Goal: Task Accomplishment & Management: Manage account settings

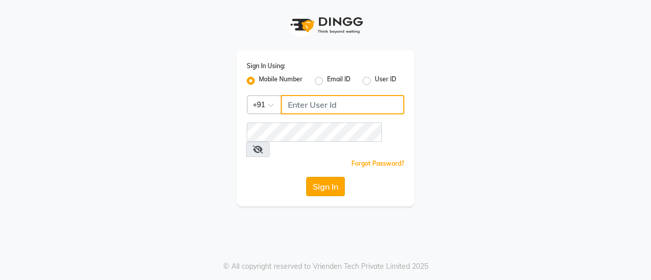
type input "9766190005"
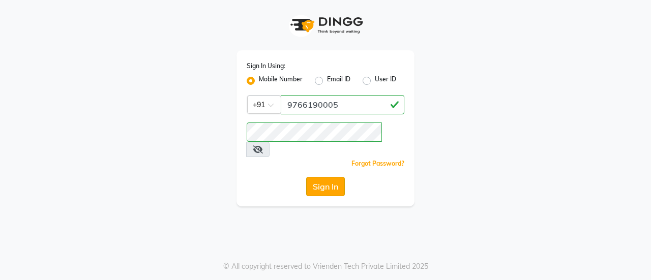
click at [333, 177] on button "Sign In" at bounding box center [325, 186] width 39 height 19
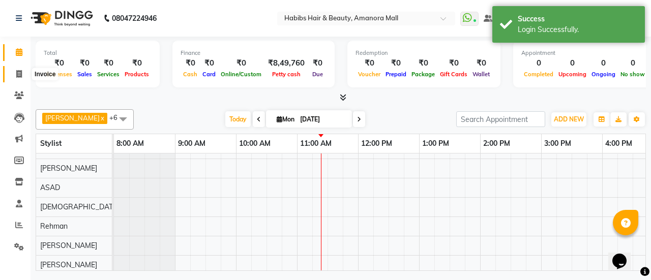
click at [18, 71] on icon at bounding box center [19, 74] width 6 height 8
select select "5399"
select select "service"
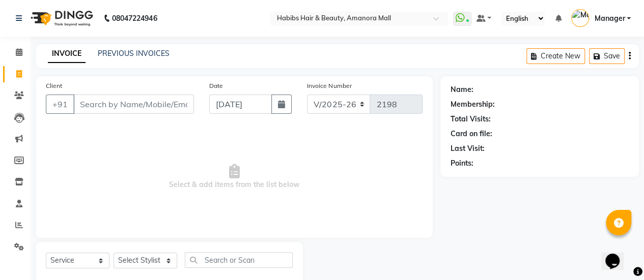
click at [130, 106] on input "Client" at bounding box center [133, 104] width 121 height 19
click at [224, 105] on input "[DATE]" at bounding box center [240, 104] width 63 height 19
select select "9"
select select "2025"
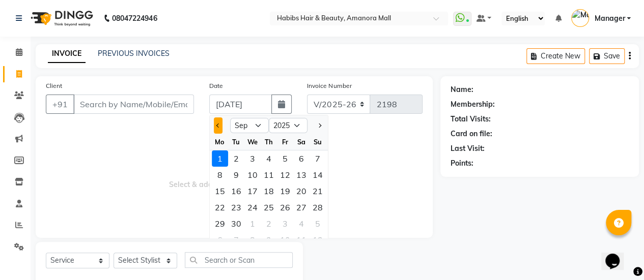
click at [219, 127] on button "Previous month" at bounding box center [218, 126] width 9 height 16
select select "8"
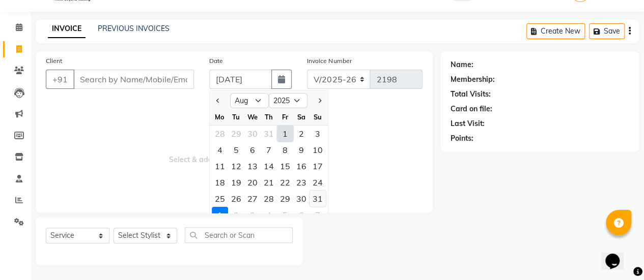
click at [315, 195] on div "31" at bounding box center [317, 199] width 16 height 16
type input "[DATE]"
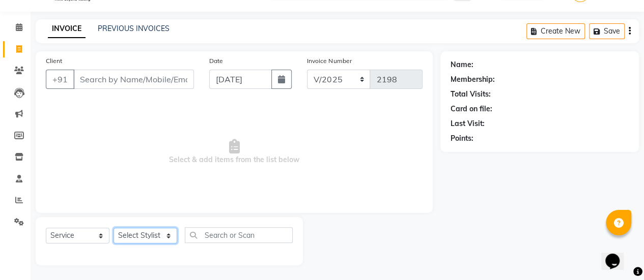
click at [164, 234] on select "Select Stylist [PERSON_NAME] Bhagavantu Kalyani [PERSON_NAME] Manager [PERSON_N…" at bounding box center [145, 236] width 64 height 16
click at [55, 178] on span "Select & add items from the list below" at bounding box center [234, 152] width 377 height 102
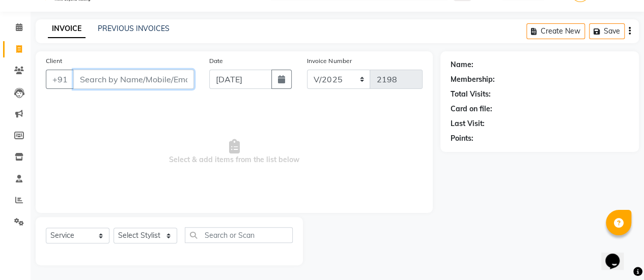
click at [129, 81] on input "Client" at bounding box center [133, 79] width 121 height 19
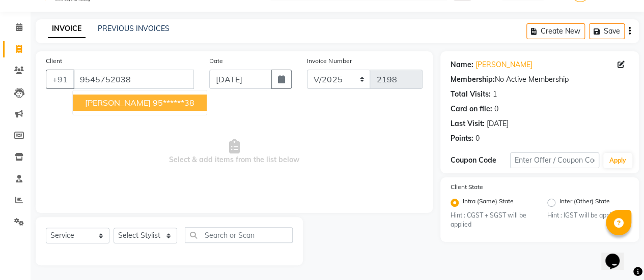
click at [153, 101] on ngb-highlight "95******38" at bounding box center [174, 103] width 42 height 10
type input "95******38"
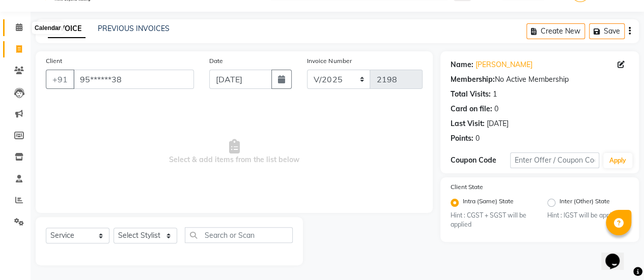
click at [16, 23] on icon at bounding box center [19, 27] width 7 height 8
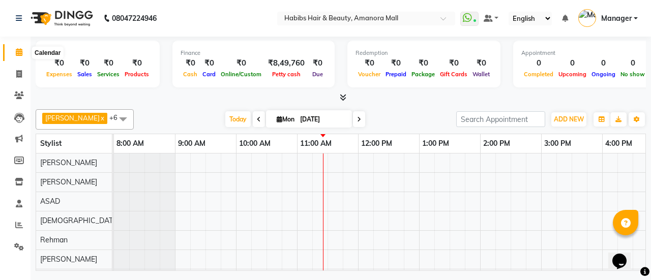
click at [18, 51] on icon at bounding box center [19, 52] width 7 height 8
click at [257, 117] on icon at bounding box center [259, 120] width 4 height 6
type input "[DATE]"
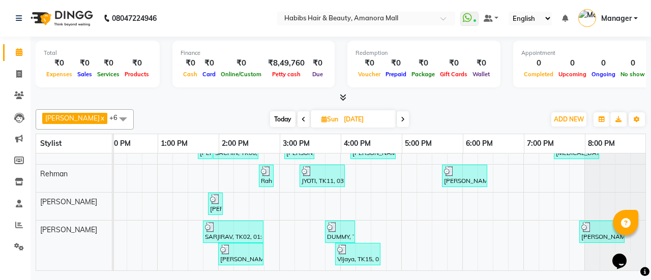
scroll to position [129, 0]
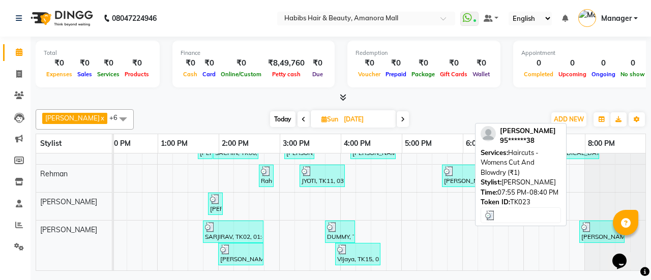
click at [590, 226] on div "[PERSON_NAME], TK23, 07:55 PM-08:40 PM, Haircuts - Womens Cut And Blowdry (₹1)" at bounding box center [602, 231] width 43 height 19
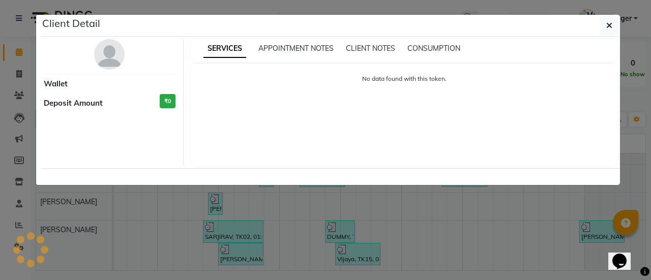
select select "3"
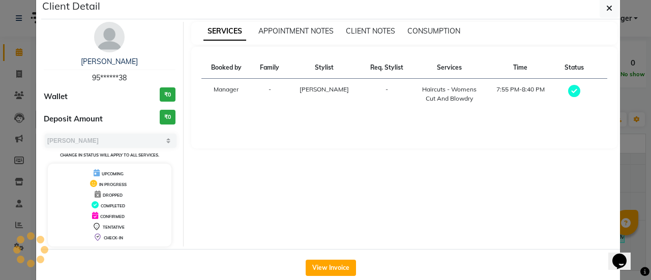
scroll to position [17, 0]
click at [607, 11] on icon "button" at bounding box center [610, 9] width 6 height 8
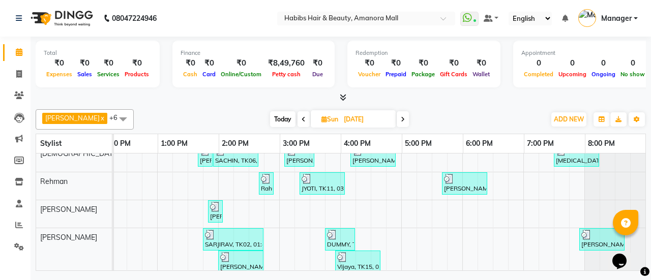
scroll to position [0, 0]
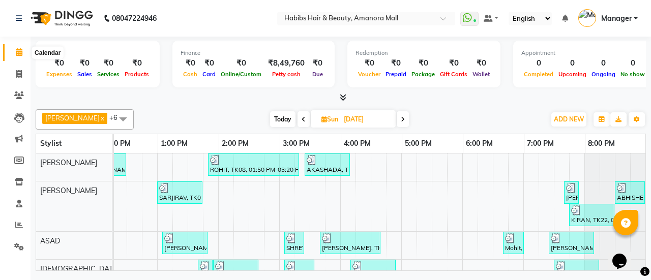
click at [19, 48] on icon at bounding box center [19, 52] width 7 height 8
click at [19, 226] on icon at bounding box center [19, 225] width 8 height 8
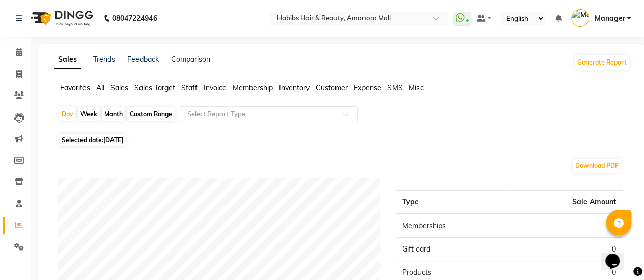
click at [120, 140] on span "[DATE]" at bounding box center [113, 140] width 20 height 8
select select "9"
select select "2025"
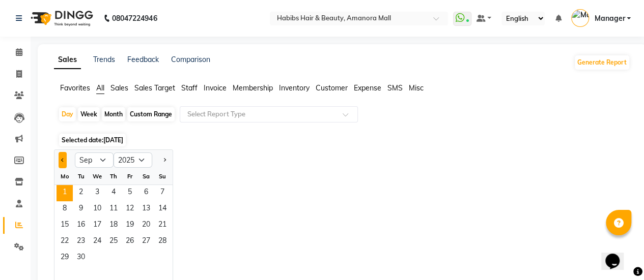
click at [64, 155] on button "Previous month" at bounding box center [63, 160] width 8 height 16
select select "8"
click at [161, 256] on span "31" at bounding box center [162, 258] width 16 height 16
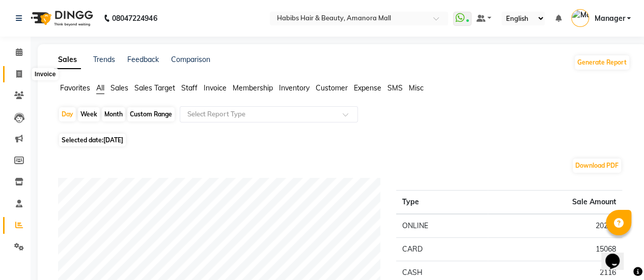
click at [19, 74] on icon at bounding box center [19, 74] width 6 height 8
select select "service"
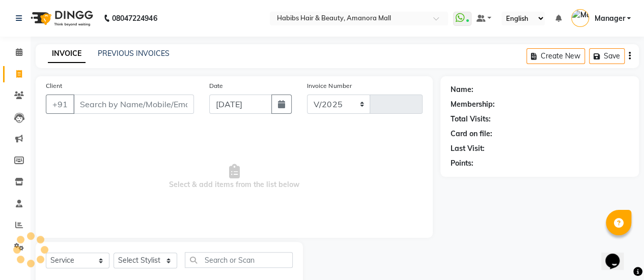
select select "5399"
type input "2198"
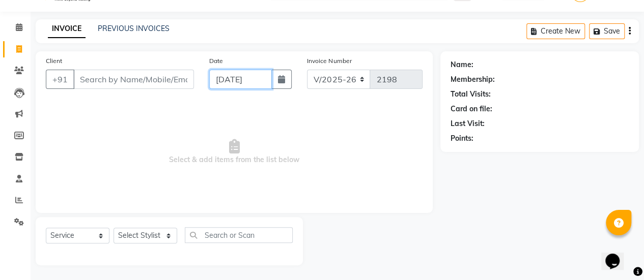
click at [254, 81] on input "[DATE]" at bounding box center [240, 79] width 63 height 19
select select "9"
select select "2025"
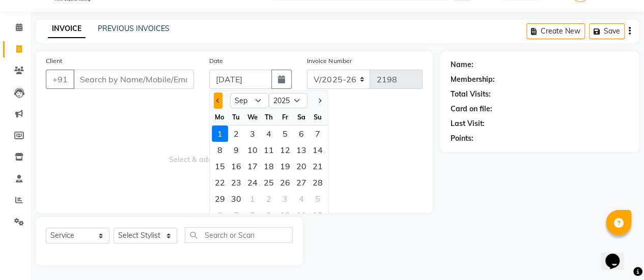
click at [217, 101] on div at bounding box center [220, 101] width 20 height 16
click at [217, 101] on span "Previous month" at bounding box center [218, 101] width 4 height 4
select select "8"
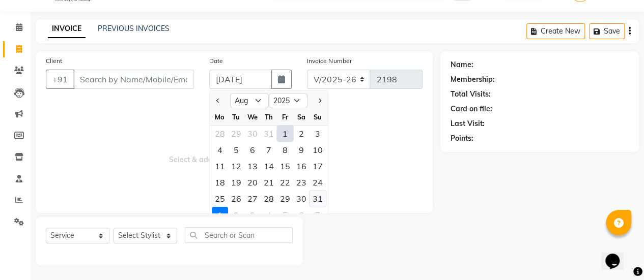
click at [318, 195] on div "31" at bounding box center [317, 199] width 16 height 16
type input "[DATE]"
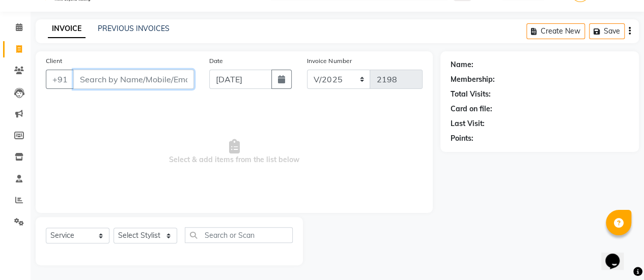
click at [169, 79] on input "Client" at bounding box center [133, 79] width 121 height 19
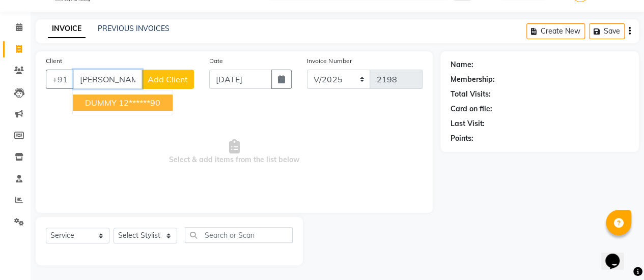
click at [138, 98] on ngb-highlight "12******90" at bounding box center [140, 103] width 42 height 10
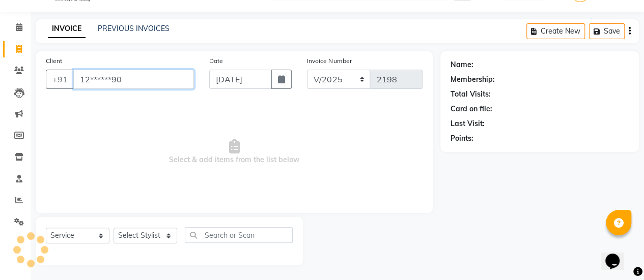
type input "12******90"
select select "1: Object"
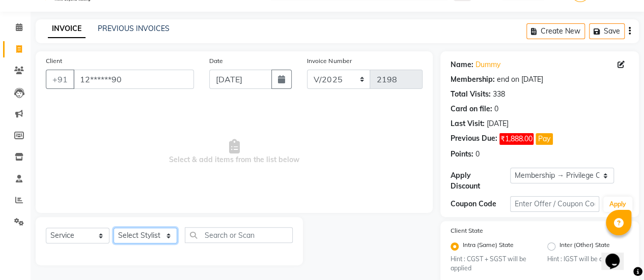
click at [157, 238] on select "Select Stylist [PERSON_NAME] Bhagavantu Kalyani [PERSON_NAME] Manager [PERSON_N…" at bounding box center [145, 236] width 64 height 16
select select "51687"
click at [113, 228] on select "Select Stylist [PERSON_NAME] Bhagavantu Kalyani [PERSON_NAME] Manager [PERSON_N…" at bounding box center [145, 236] width 64 height 16
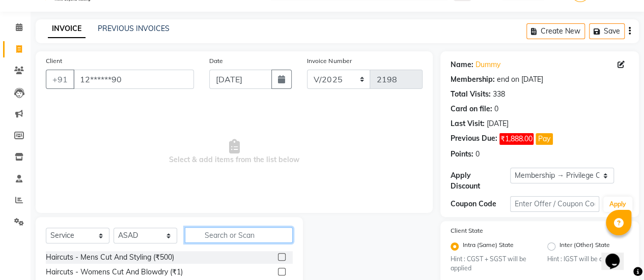
click at [223, 238] on input "text" at bounding box center [239, 235] width 108 height 16
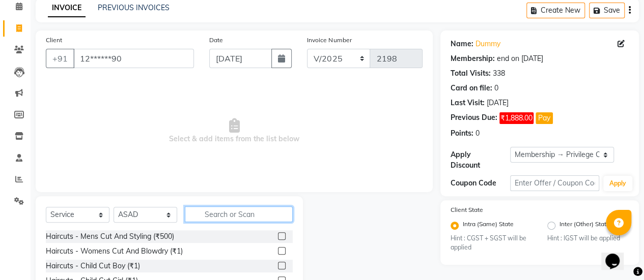
scroll to position [48, 0]
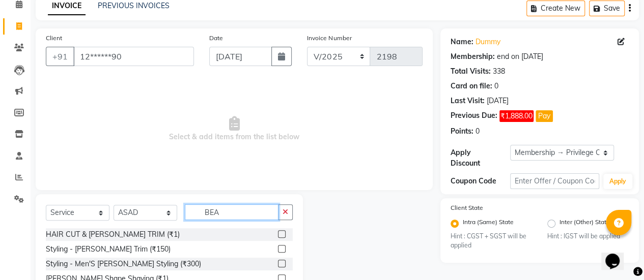
type input "BEA"
click at [282, 249] on label at bounding box center [282, 249] width 8 height 8
click at [282, 249] on input "checkbox" at bounding box center [281, 249] width 7 height 7
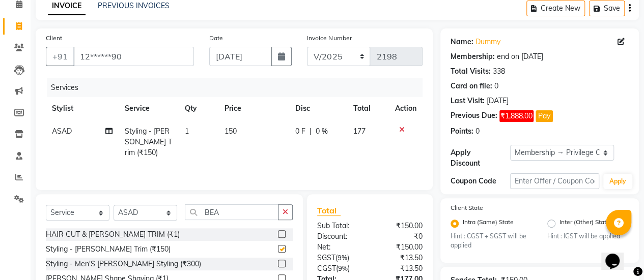
checkbox input "false"
click at [226, 130] on span "150" at bounding box center [230, 131] width 12 height 9
select select "51687"
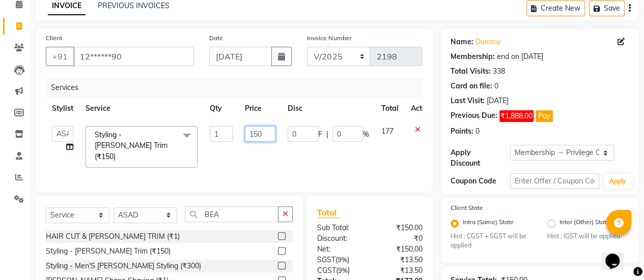
click at [254, 132] on input "150" at bounding box center [260, 134] width 31 height 16
type input "250"
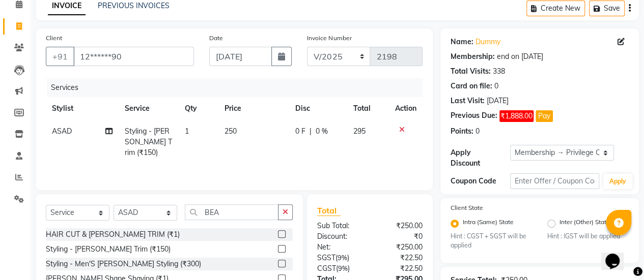
click at [279, 151] on td "250" at bounding box center [253, 142] width 71 height 44
select select "51687"
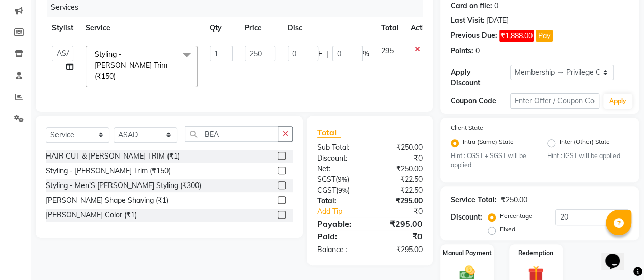
scroll to position [129, 0]
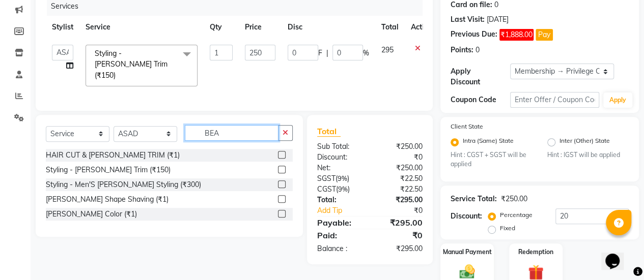
click at [235, 132] on input "BEA" at bounding box center [232, 133] width 94 height 16
type input "B"
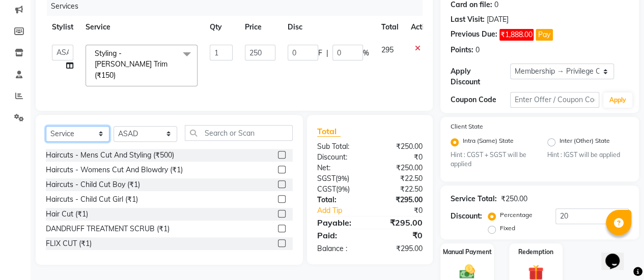
click at [98, 132] on select "Select Service Product Membership Package Voucher Prepaid Gift Card" at bounding box center [78, 134] width 64 height 16
click at [46, 126] on select "Select Service Product Membership Package Voucher Prepaid Gift Card" at bounding box center [78, 134] width 64 height 16
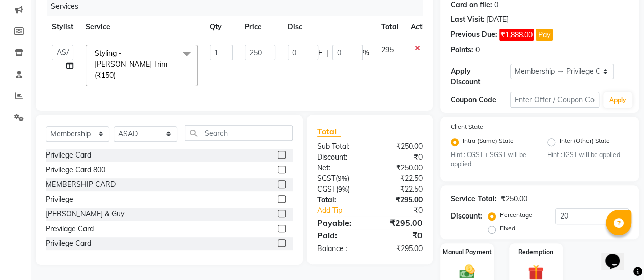
click at [278, 152] on label at bounding box center [282, 155] width 8 height 8
click at [278, 152] on input "checkbox" at bounding box center [281, 155] width 7 height 7
select select "select"
type input "50"
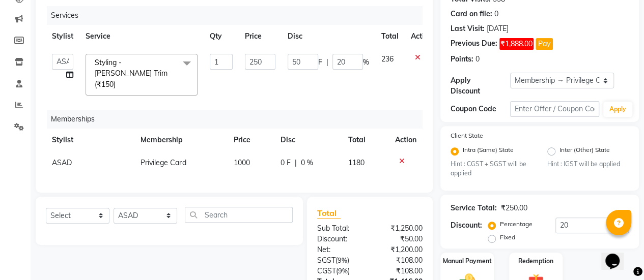
scroll to position [120, 0]
click at [353, 60] on input "20" at bounding box center [347, 62] width 31 height 16
type input "2"
click at [309, 81] on td "50 F | %" at bounding box center [328, 75] width 94 height 54
select select "51687"
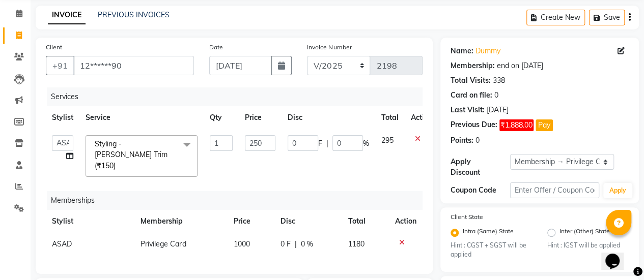
scroll to position [197, 0]
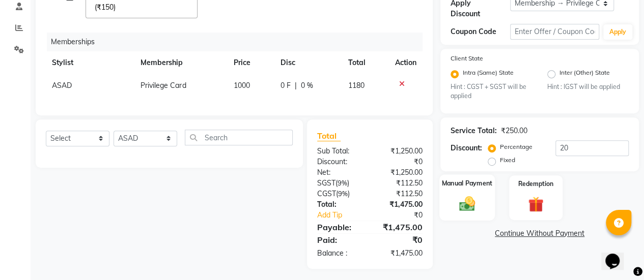
click at [468, 194] on div "Manual Payment" at bounding box center [466, 198] width 55 height 46
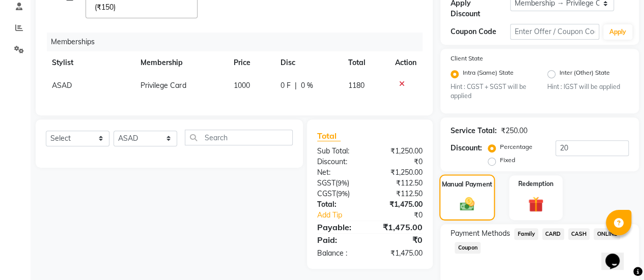
scroll to position [238, 0]
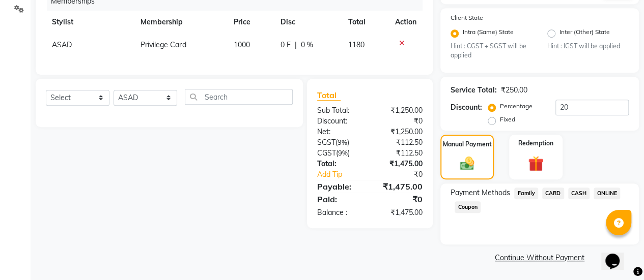
click at [577, 193] on span "CASH" at bounding box center [579, 194] width 22 height 12
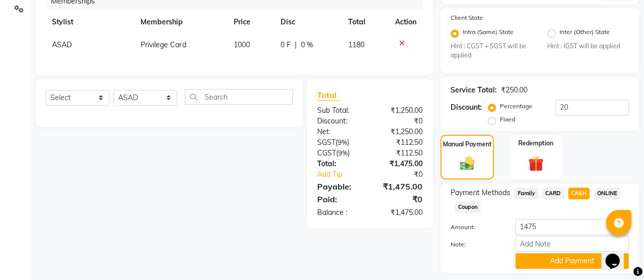
scroll to position [267, 0]
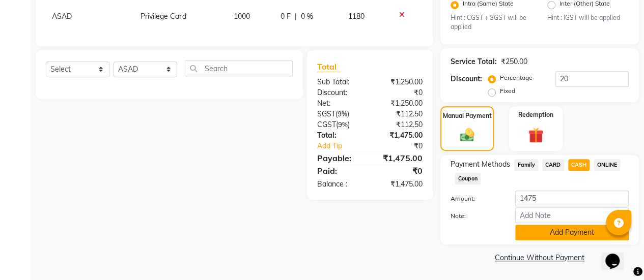
click at [530, 237] on button "Add Payment" at bounding box center [571, 233] width 113 height 16
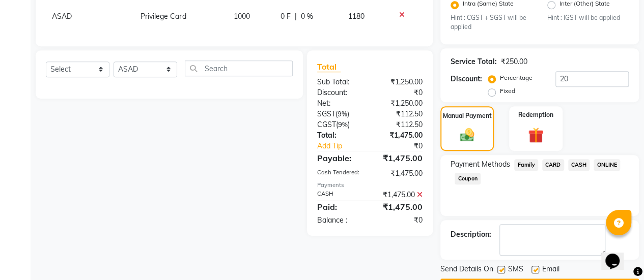
scroll to position [295, 0]
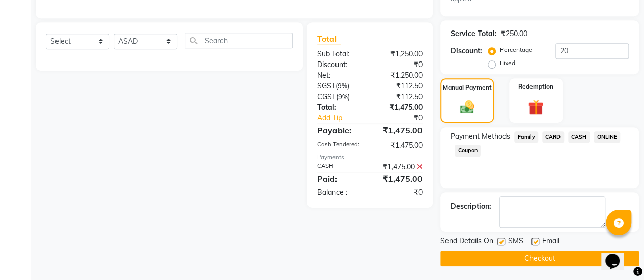
click at [537, 241] on label at bounding box center [535, 242] width 8 height 8
click at [537, 241] on input "checkbox" at bounding box center [534, 242] width 7 height 7
checkbox input "false"
click at [530, 255] on button "Checkout" at bounding box center [539, 259] width 198 height 16
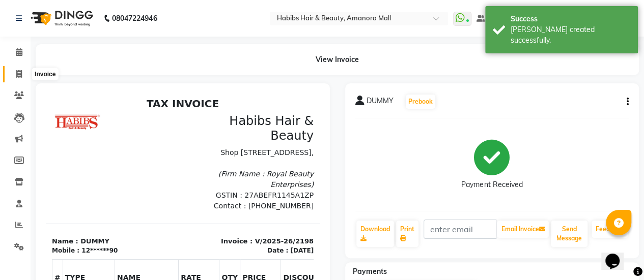
click at [22, 71] on span at bounding box center [19, 75] width 18 height 12
select select "5399"
select select "service"
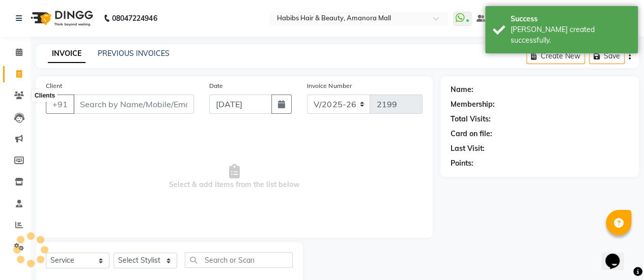
scroll to position [25, 0]
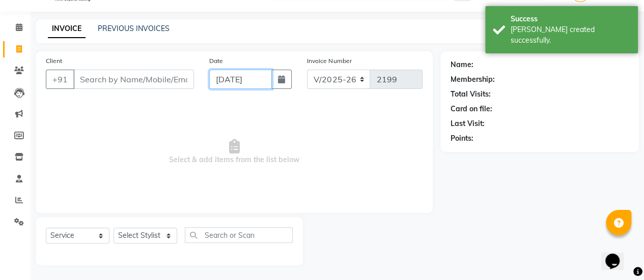
click at [232, 76] on input "[DATE]" at bounding box center [240, 79] width 63 height 19
select select "9"
select select "2025"
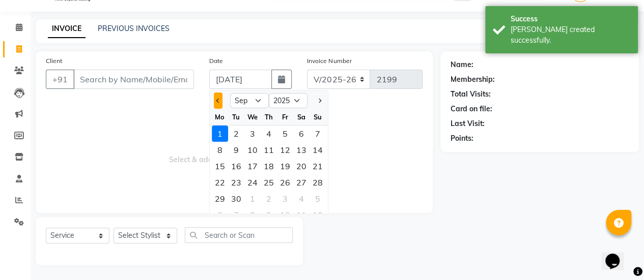
click at [218, 95] on button "Previous month" at bounding box center [218, 101] width 9 height 16
select select "8"
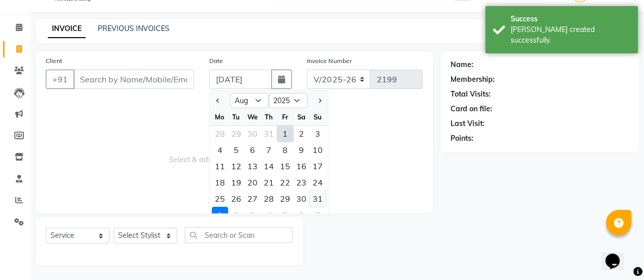
click at [317, 194] on div "31" at bounding box center [317, 199] width 16 height 16
type input "[DATE]"
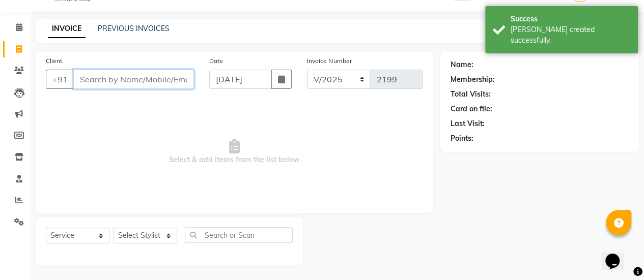
click at [141, 80] on input "Client" at bounding box center [133, 79] width 121 height 19
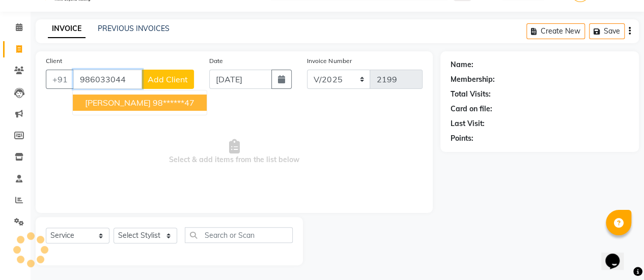
click at [153, 100] on ngb-highlight "98******47" at bounding box center [174, 103] width 42 height 10
type input "98******47"
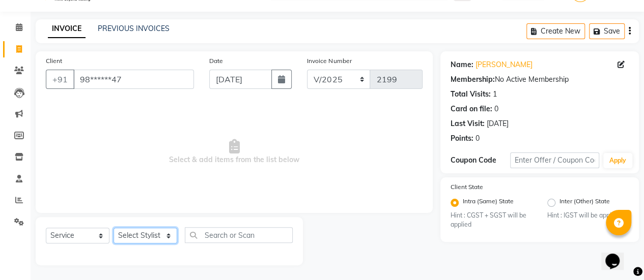
click at [170, 239] on select "Select Stylist [PERSON_NAME] Bhagavantu Kalyani [PERSON_NAME] Manager [PERSON_N…" at bounding box center [145, 236] width 64 height 16
select select "78237"
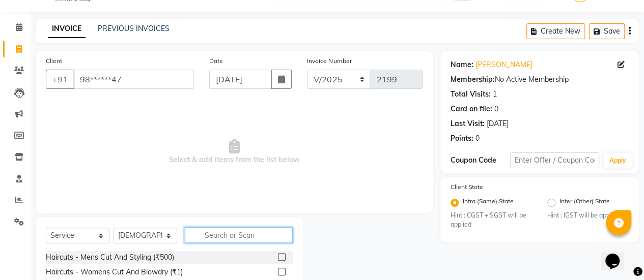
click at [212, 234] on input "text" at bounding box center [239, 235] width 108 height 16
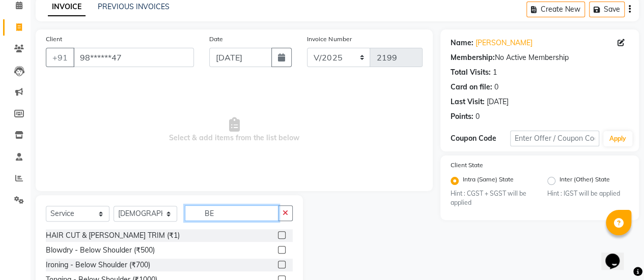
type input "BE"
click at [278, 233] on label at bounding box center [282, 236] width 8 height 8
click at [278, 233] on input "checkbox" at bounding box center [281, 236] width 7 height 7
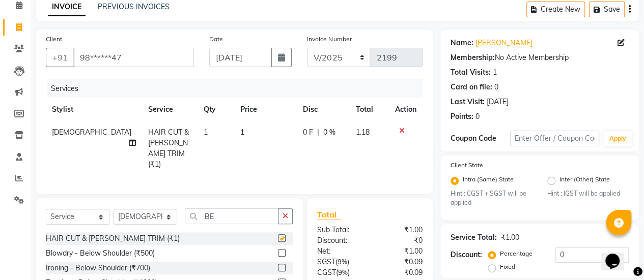
checkbox input "false"
click at [234, 130] on td "1" at bounding box center [265, 148] width 63 height 55
select select "78237"
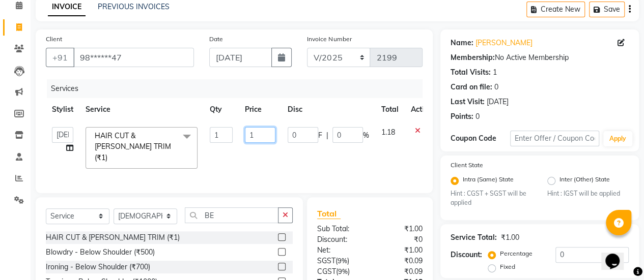
click at [272, 136] on input "1" at bounding box center [260, 135] width 31 height 16
type input "650"
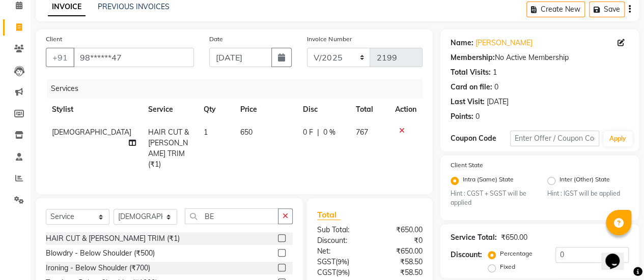
click at [297, 162] on td "0 F | 0 %" at bounding box center [323, 148] width 53 height 55
select select "78237"
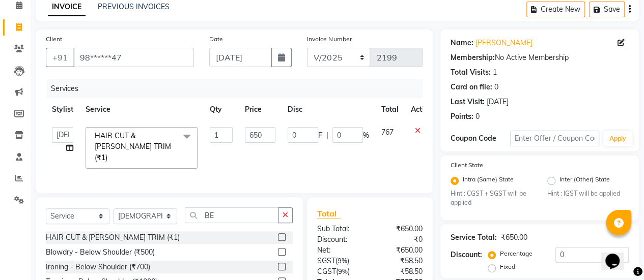
scroll to position [129, 0]
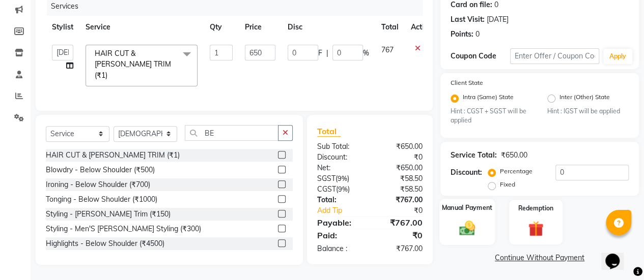
click at [467, 224] on img at bounding box center [467, 228] width 26 height 18
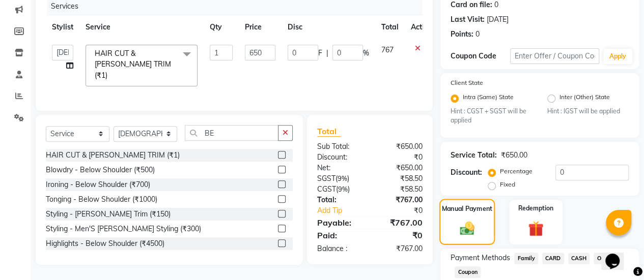
scroll to position [194, 0]
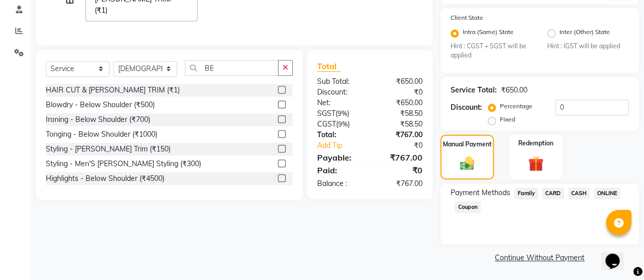
click at [607, 196] on span "ONLINE" at bounding box center [606, 194] width 26 height 12
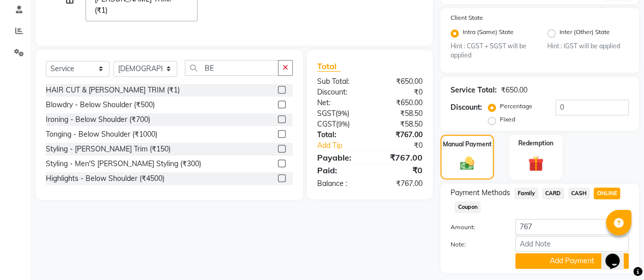
scroll to position [223, 0]
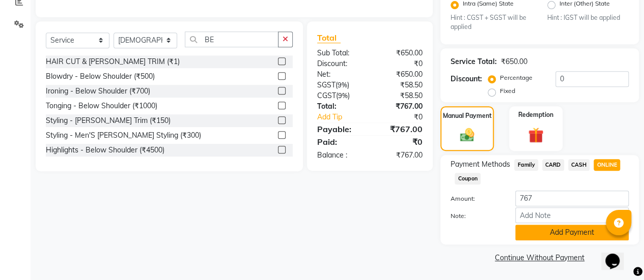
click at [561, 236] on button "Add Payment" at bounding box center [571, 233] width 113 height 16
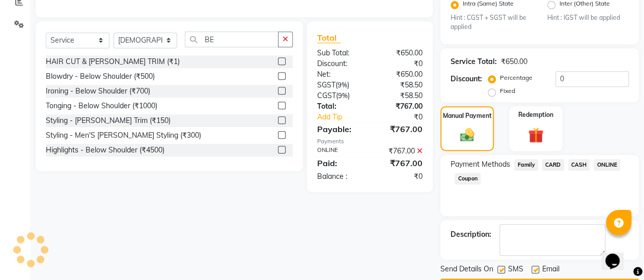
scroll to position [251, 0]
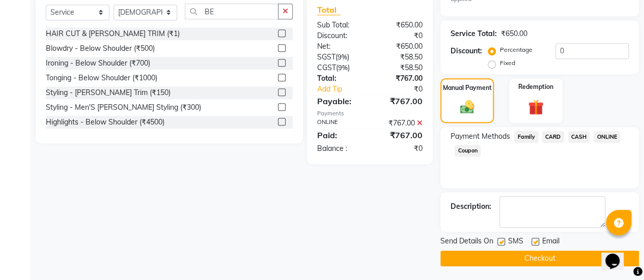
click at [535, 241] on label at bounding box center [535, 242] width 8 height 8
click at [535, 241] on input "checkbox" at bounding box center [534, 242] width 7 height 7
checkbox input "false"
click at [512, 263] on button "Checkout" at bounding box center [539, 259] width 198 height 16
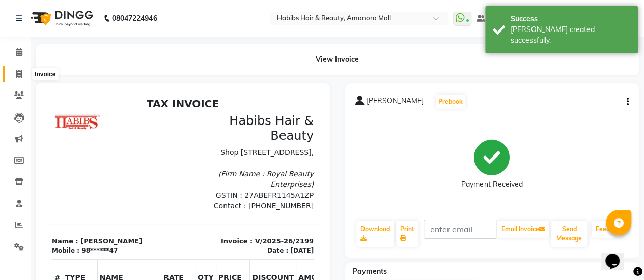
click at [18, 69] on span at bounding box center [19, 75] width 18 height 12
select select "service"
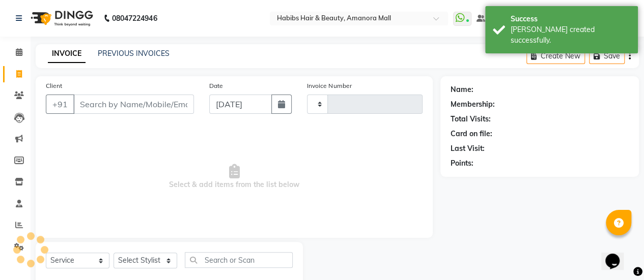
type input "2200"
select select "5399"
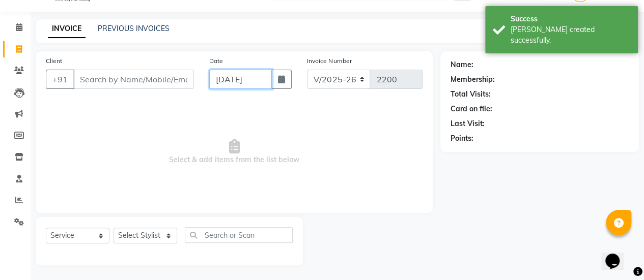
click at [247, 74] on input "[DATE]" at bounding box center [240, 79] width 63 height 19
select select "9"
select select "2025"
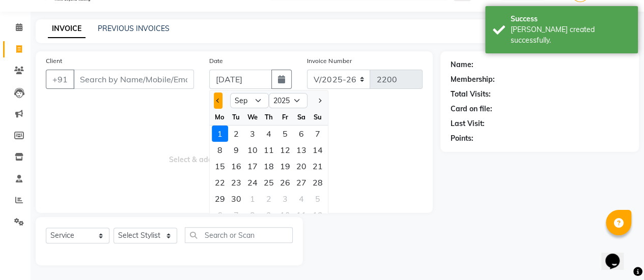
click at [214, 101] on button "Previous month" at bounding box center [218, 101] width 9 height 16
select select "8"
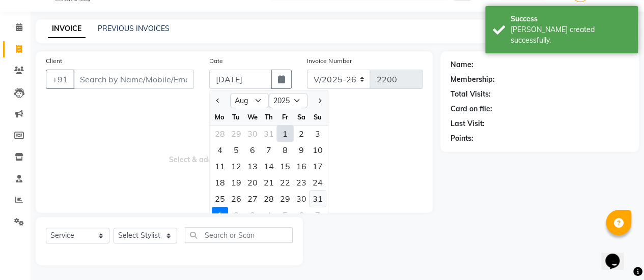
click at [321, 195] on div "31" at bounding box center [317, 199] width 16 height 16
type input "[DATE]"
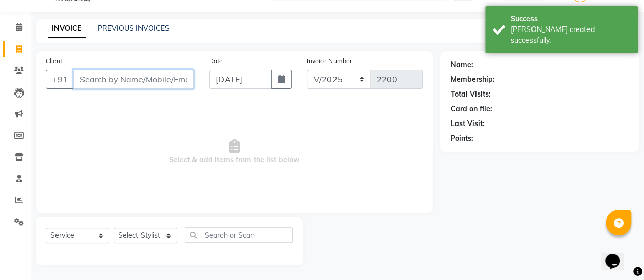
click at [136, 81] on input "Client" at bounding box center [133, 79] width 121 height 19
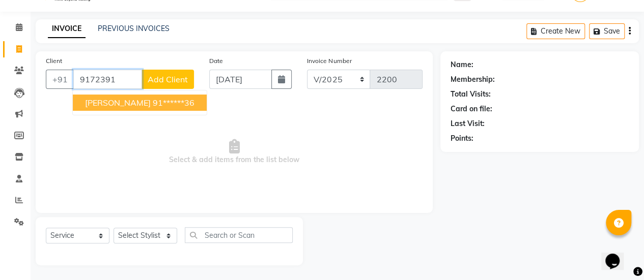
click at [153, 98] on ngb-highlight "91******36" at bounding box center [174, 103] width 42 height 10
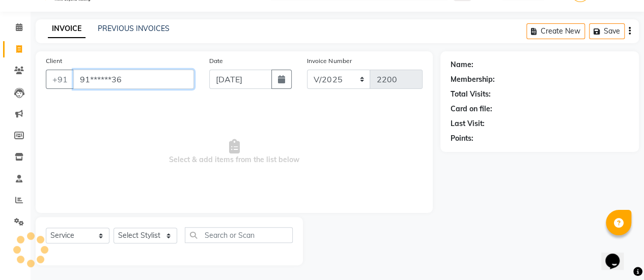
type input "91******36"
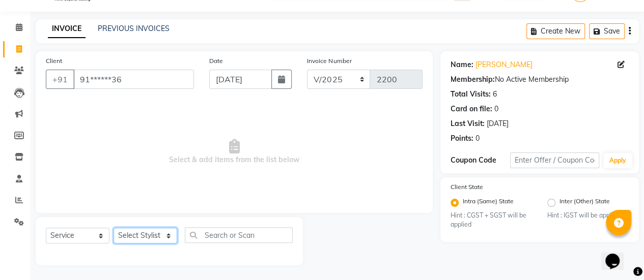
click at [158, 234] on select "Select Stylist [PERSON_NAME] Bhagavantu Kalyani [PERSON_NAME] Manager [PERSON_N…" at bounding box center [145, 236] width 64 height 16
select select "69985"
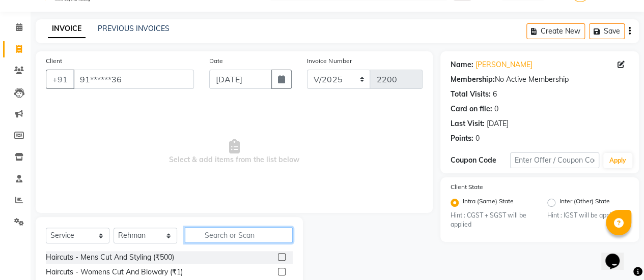
click at [215, 233] on input "text" at bounding box center [239, 235] width 108 height 16
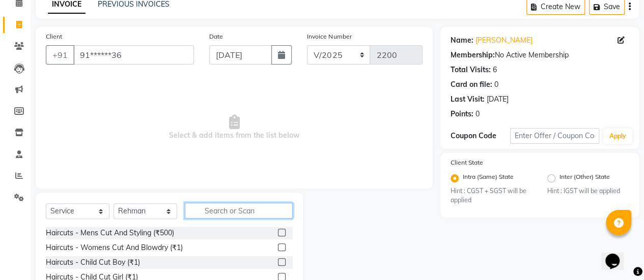
scroll to position [50, 0]
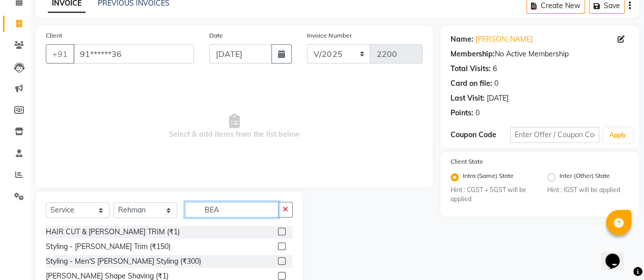
type input "BEA"
click at [280, 231] on label at bounding box center [282, 232] width 8 height 8
click at [280, 231] on input "checkbox" at bounding box center [281, 232] width 7 height 7
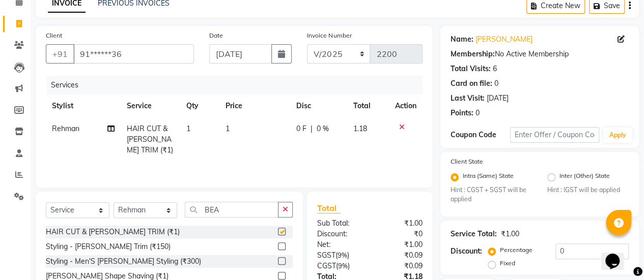
checkbox input "false"
click at [237, 136] on td "1" at bounding box center [254, 140] width 70 height 44
select select "69985"
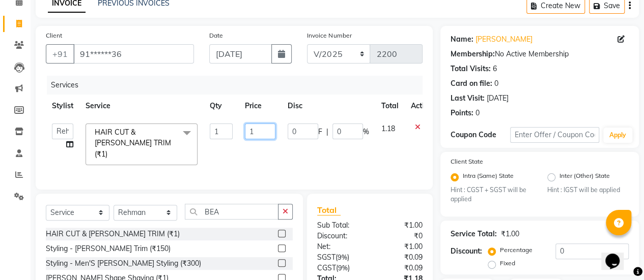
click at [262, 132] on input "1" at bounding box center [260, 132] width 31 height 16
type input "650"
click at [260, 147] on td "650" at bounding box center [260, 145] width 43 height 54
select select "69985"
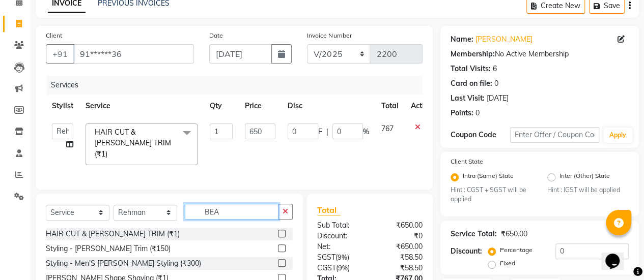
click at [225, 209] on input "BEA" at bounding box center [232, 212] width 94 height 16
type input "B"
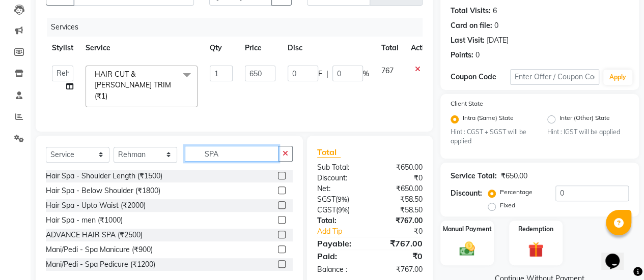
scroll to position [110, 0]
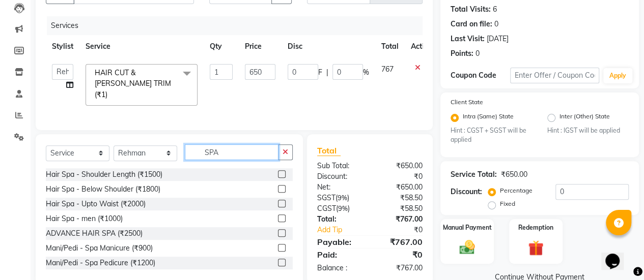
type input "SPA"
click at [278, 230] on label at bounding box center [282, 234] width 8 height 8
click at [278, 231] on input "checkbox" at bounding box center [281, 234] width 7 height 7
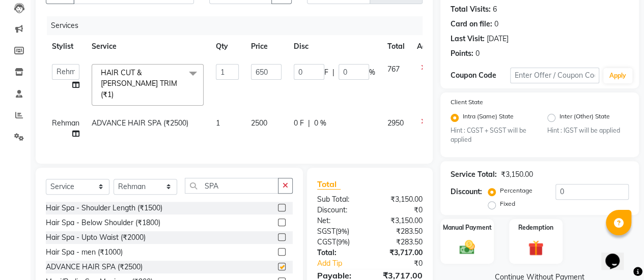
checkbox input "false"
click at [262, 119] on span "2500" at bounding box center [259, 123] width 16 height 9
select select "69985"
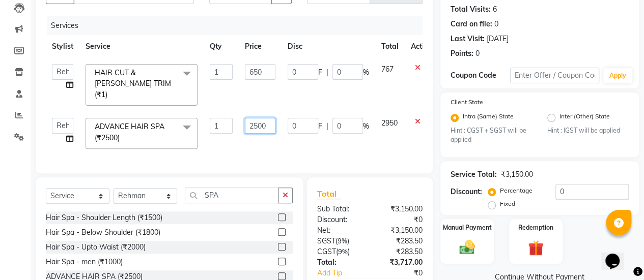
click at [258, 118] on input "2500" at bounding box center [260, 126] width 31 height 16
type input "2800"
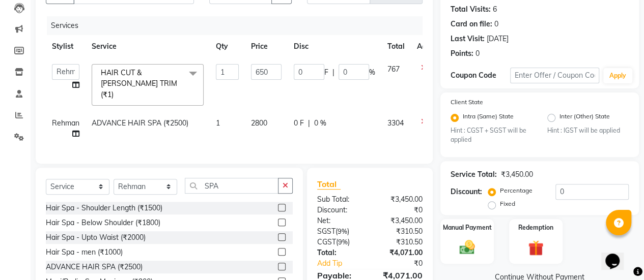
click at [296, 133] on td "0 F | 0 %" at bounding box center [335, 129] width 94 height 34
select select "69985"
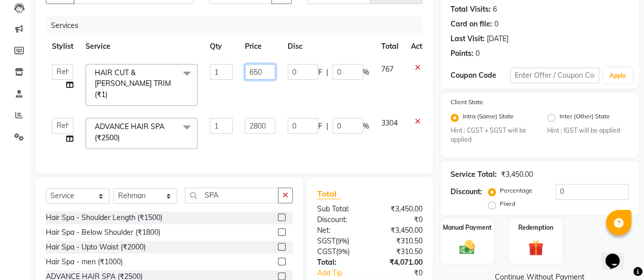
click at [264, 71] on input "650" at bounding box center [260, 72] width 31 height 16
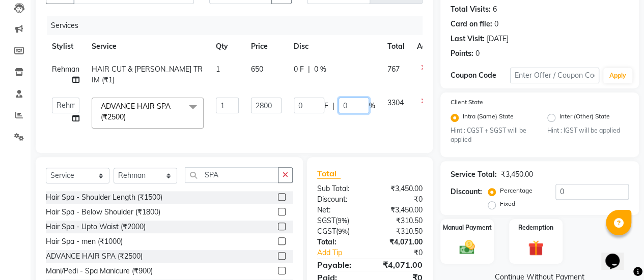
click at [332, 113] on td "0 F | 0 %" at bounding box center [335, 113] width 94 height 43
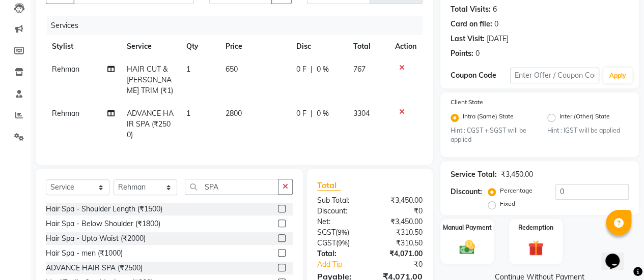
click at [227, 111] on span "2800" at bounding box center [233, 113] width 16 height 9
select select "69985"
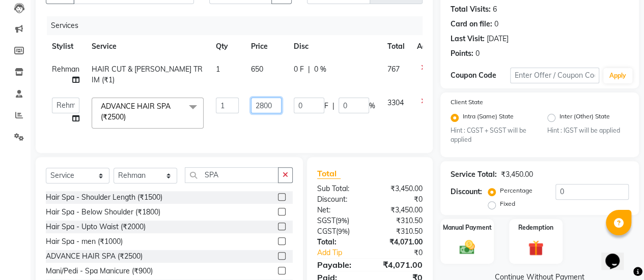
click at [265, 105] on input "2800" at bounding box center [266, 106] width 31 height 16
type input "3500"
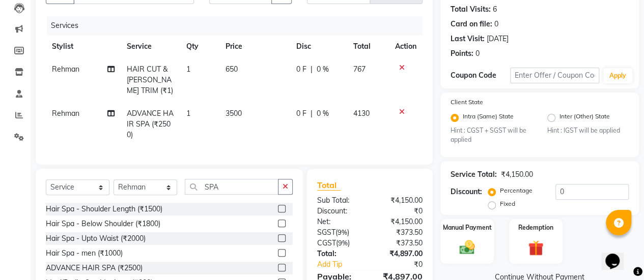
click at [321, 109] on span "0 %" at bounding box center [322, 113] width 12 height 11
select select "69985"
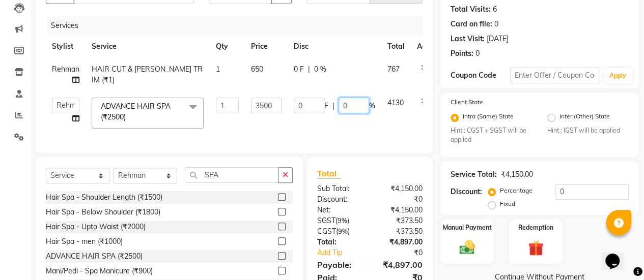
click at [343, 101] on input "0" at bounding box center [353, 106] width 31 height 16
type input "20"
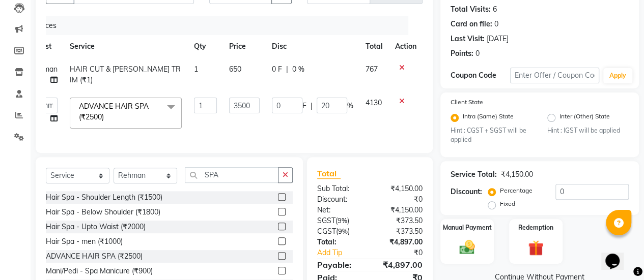
scroll to position [0, 7]
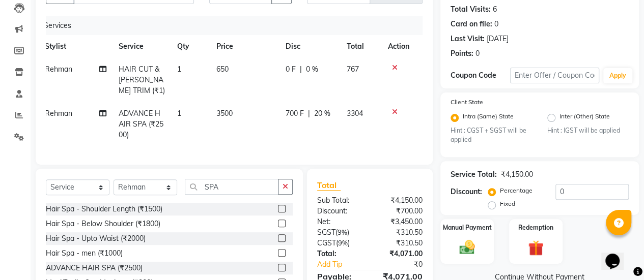
click at [399, 65] on div at bounding box center [398, 67] width 21 height 7
click at [390, 63] on td at bounding box center [399, 80] width 34 height 44
click at [392, 67] on icon at bounding box center [395, 67] width 6 height 7
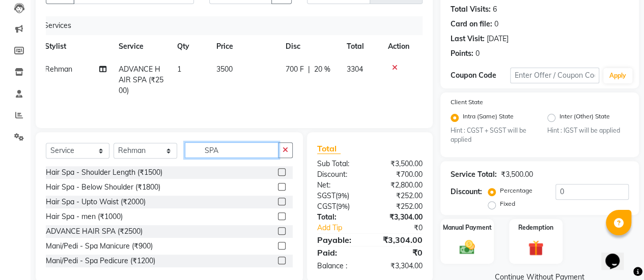
click at [244, 151] on input "SPA" at bounding box center [232, 150] width 94 height 16
type input "S"
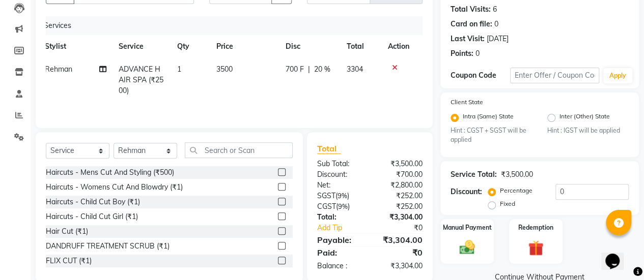
click at [278, 169] on label at bounding box center [282, 172] width 8 height 8
click at [278, 169] on input "checkbox" at bounding box center [281, 172] width 7 height 7
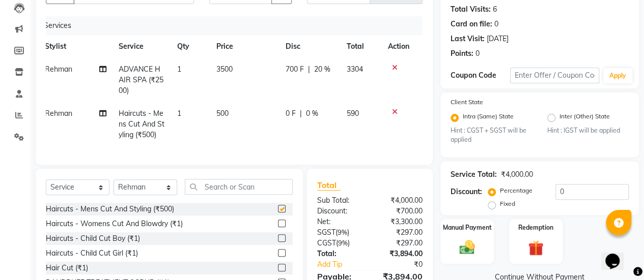
checkbox input "false"
click at [311, 116] on span "0 %" at bounding box center [312, 113] width 12 height 11
select select "69985"
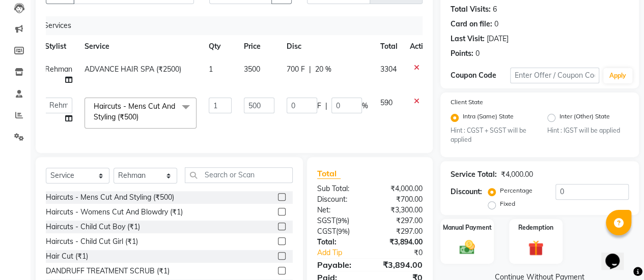
click at [330, 100] on div "0 F | 0 %" at bounding box center [327, 106] width 81 height 16
click at [332, 100] on input "0" at bounding box center [346, 106] width 31 height 16
type input "20"
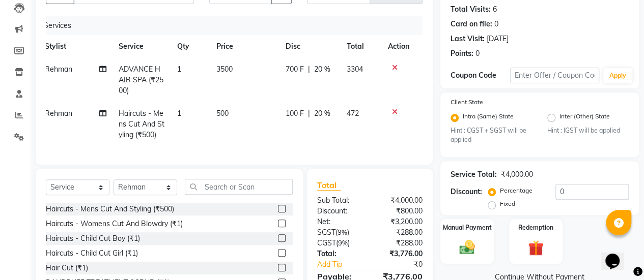
click at [307, 115] on td "100 F | 20 %" at bounding box center [309, 124] width 61 height 44
select select "69985"
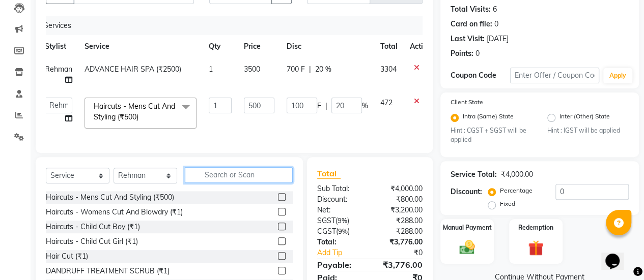
click at [253, 182] on input "text" at bounding box center [239, 175] width 108 height 16
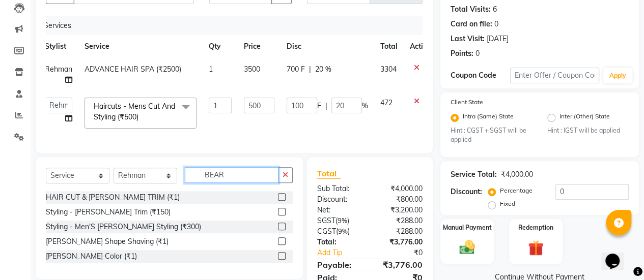
type input "BEAR"
click at [283, 216] on label at bounding box center [282, 212] width 8 height 8
click at [283, 216] on input "checkbox" at bounding box center [281, 212] width 7 height 7
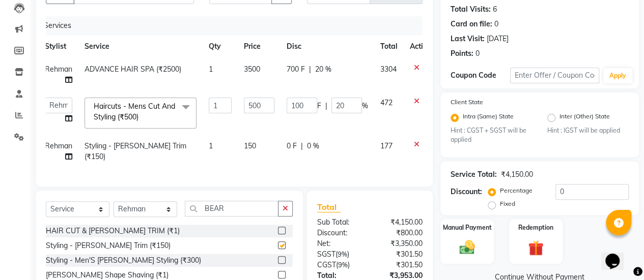
checkbox input "false"
click at [242, 145] on td "150" at bounding box center [259, 152] width 43 height 34
select select "69985"
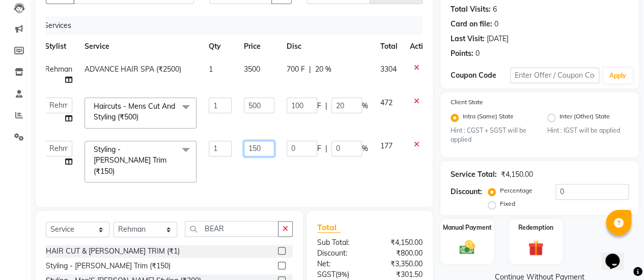
click at [252, 146] on input "150" at bounding box center [259, 149] width 31 height 16
type input "250"
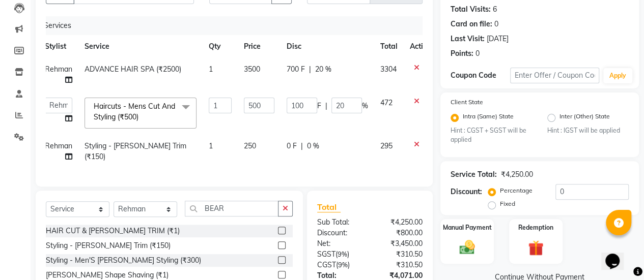
click at [288, 164] on td "0 F | 0 %" at bounding box center [327, 152] width 94 height 34
select select "69985"
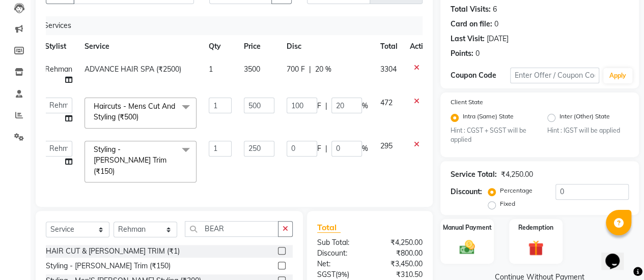
scroll to position [201, 0]
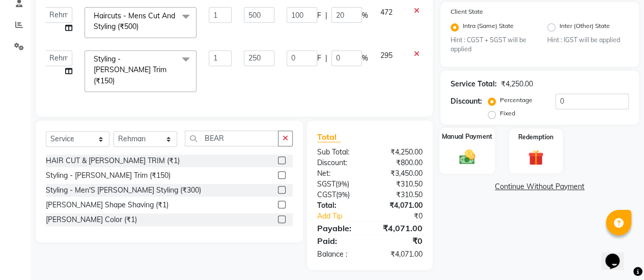
click at [467, 151] on img at bounding box center [467, 157] width 26 height 18
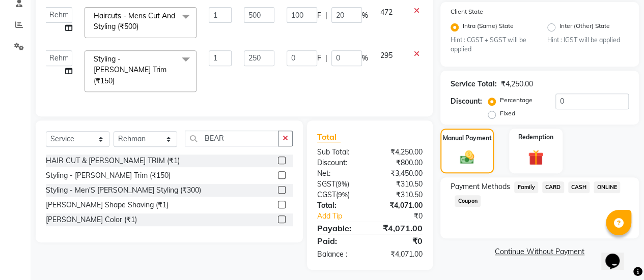
click at [609, 182] on span "ONLINE" at bounding box center [606, 188] width 26 height 12
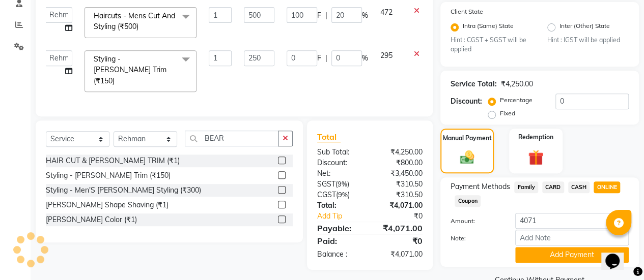
scroll to position [223, 0]
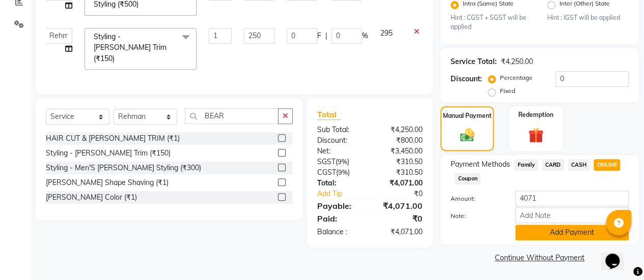
click at [568, 229] on button "Add Payment" at bounding box center [571, 233] width 113 height 16
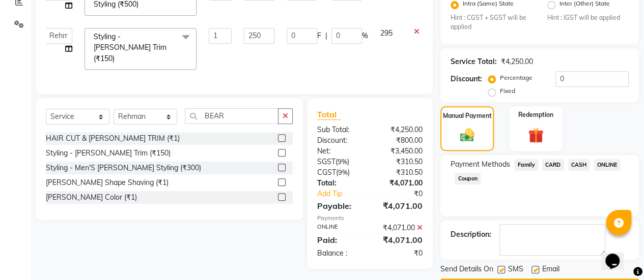
scroll to position [251, 0]
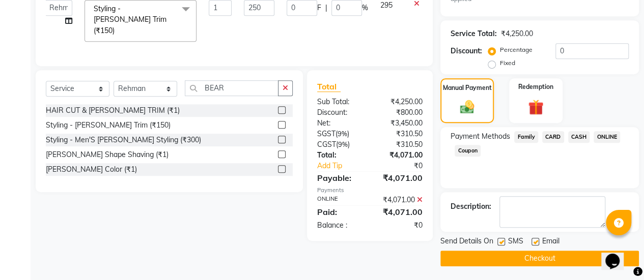
click at [535, 244] on label at bounding box center [535, 242] width 8 height 8
click at [535, 244] on input "checkbox" at bounding box center [534, 242] width 7 height 7
checkbox input "false"
click at [525, 256] on button "Checkout" at bounding box center [539, 259] width 198 height 16
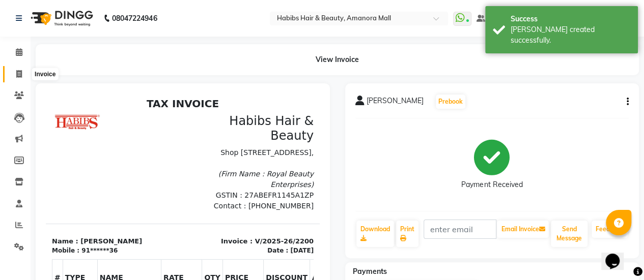
click at [19, 72] on icon at bounding box center [19, 74] width 6 height 8
select select "service"
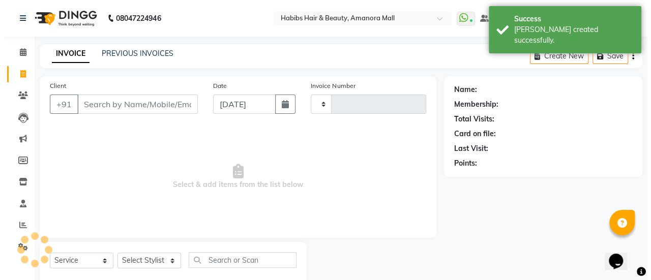
scroll to position [25, 0]
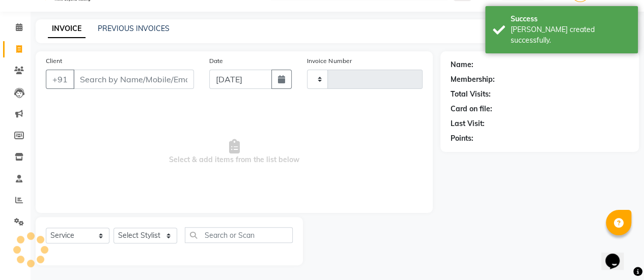
type input "2201"
select select "5399"
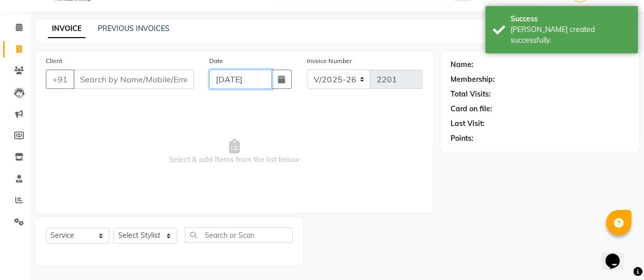
click at [236, 84] on input "[DATE]" at bounding box center [240, 79] width 63 height 19
select select "9"
select select "2025"
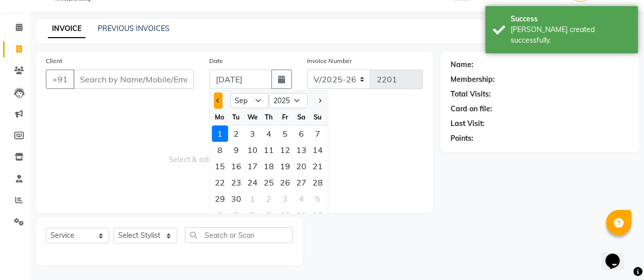
click at [217, 100] on span "Previous month" at bounding box center [218, 101] width 4 height 4
select select "8"
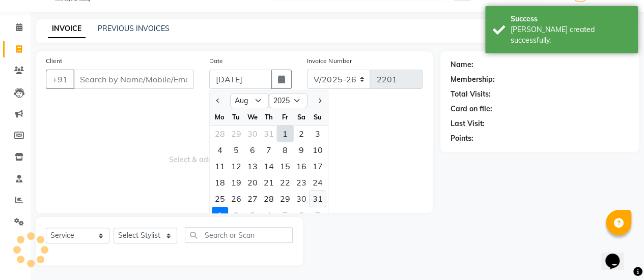
click at [317, 199] on div "31" at bounding box center [317, 199] width 16 height 16
type input "[DATE]"
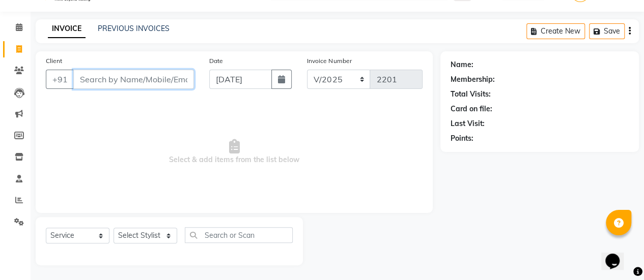
click at [158, 78] on input "Client" at bounding box center [133, 79] width 121 height 19
type input "9399402313"
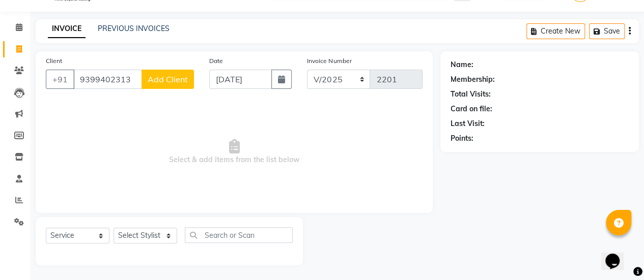
click at [161, 78] on span "Add Client" at bounding box center [168, 79] width 40 height 10
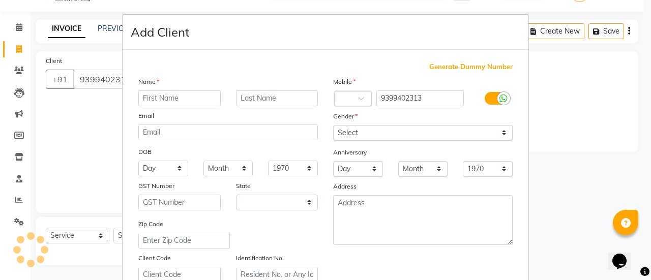
select select "22"
type input "ANKIT"
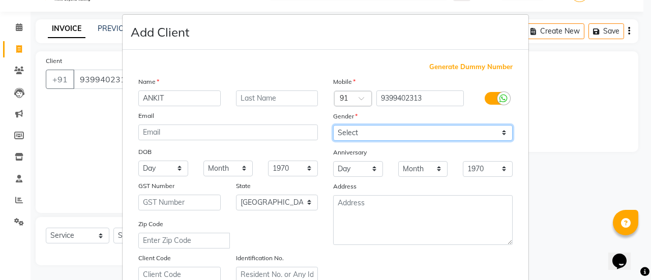
click at [404, 131] on select "Select [DEMOGRAPHIC_DATA] [DEMOGRAPHIC_DATA] Other Prefer Not To Say" at bounding box center [423, 133] width 180 height 16
select select "[DEMOGRAPHIC_DATA]"
click at [333, 125] on select "Select [DEMOGRAPHIC_DATA] [DEMOGRAPHIC_DATA] Other Prefer Not To Say" at bounding box center [423, 133] width 180 height 16
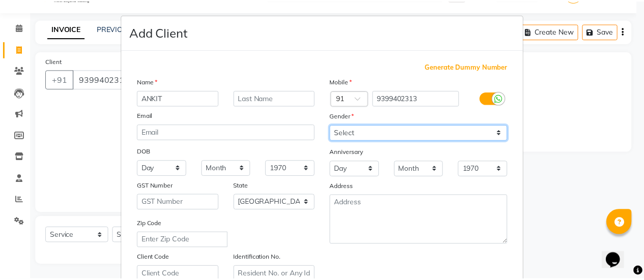
scroll to position [187, 0]
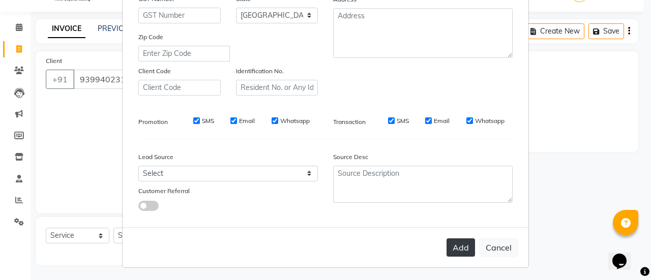
click at [449, 245] on button "Add" at bounding box center [461, 248] width 28 height 18
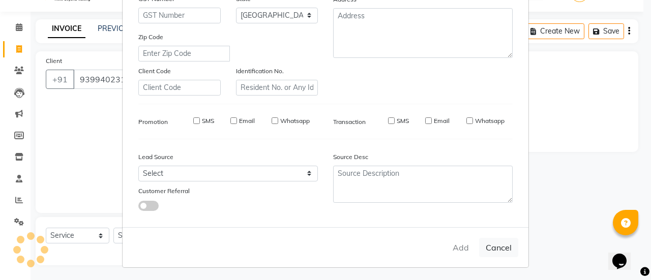
type input "93******13"
select select
select select "null"
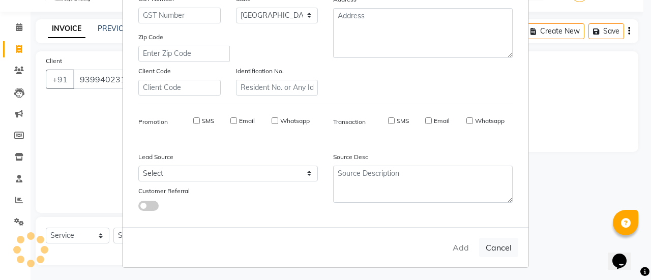
select select
checkbox input "false"
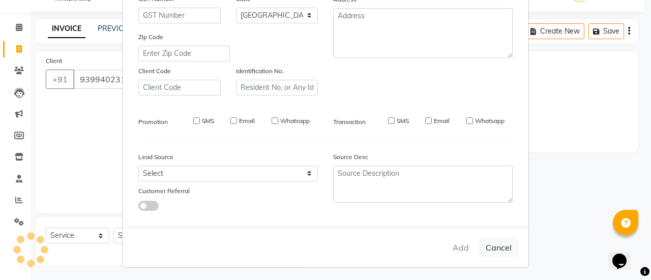
checkbox input "false"
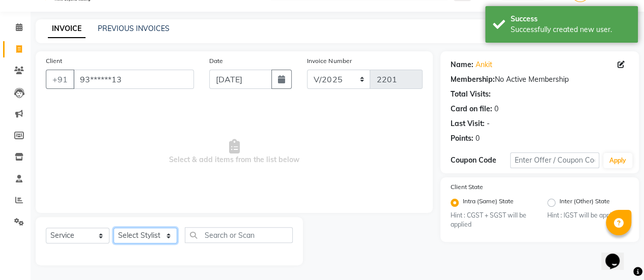
click at [170, 236] on select "Select Stylist [PERSON_NAME] Bhagavantu Kalyani [PERSON_NAME] Manager [PERSON_N…" at bounding box center [145, 236] width 64 height 16
select select "78237"
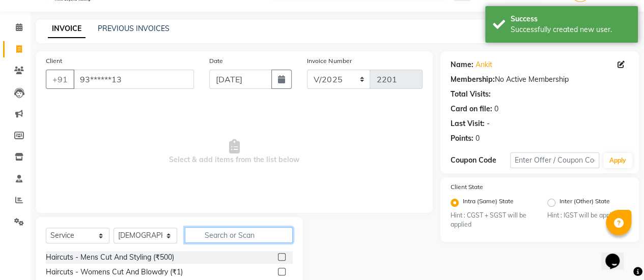
click at [201, 231] on input "text" at bounding box center [239, 235] width 108 height 16
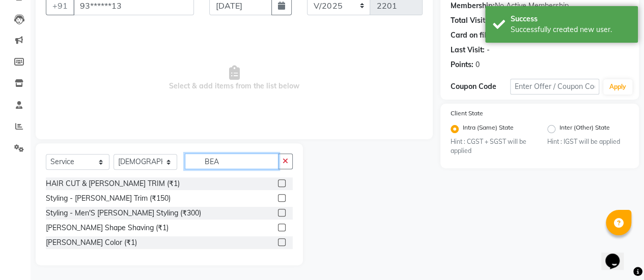
type input "BEA"
click at [284, 183] on label at bounding box center [282, 184] width 8 height 8
click at [284, 183] on input "checkbox" at bounding box center [281, 184] width 7 height 7
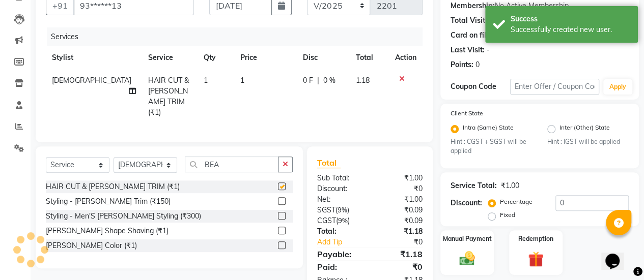
checkbox input "false"
click at [240, 80] on span "1" at bounding box center [242, 80] width 4 height 9
select select "78237"
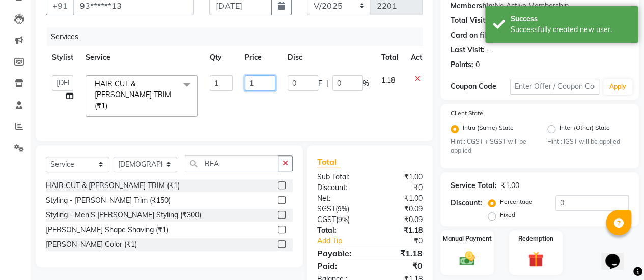
click at [272, 83] on input "1" at bounding box center [260, 83] width 31 height 16
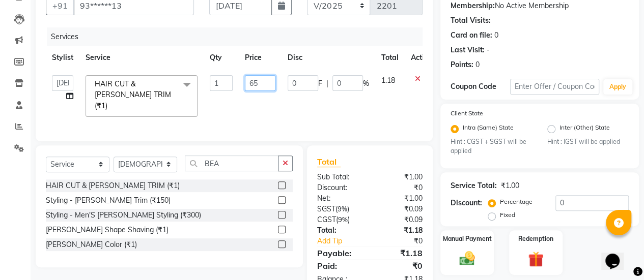
type input "650"
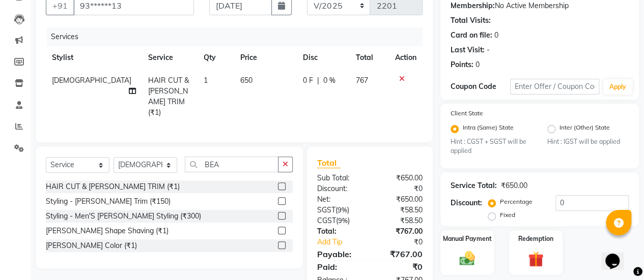
click at [310, 94] on td "0 F | 0 %" at bounding box center [323, 96] width 53 height 55
select select "78237"
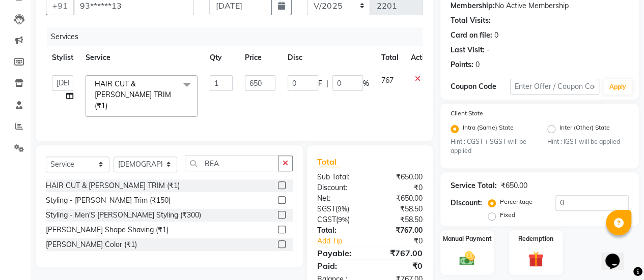
scroll to position [129, 0]
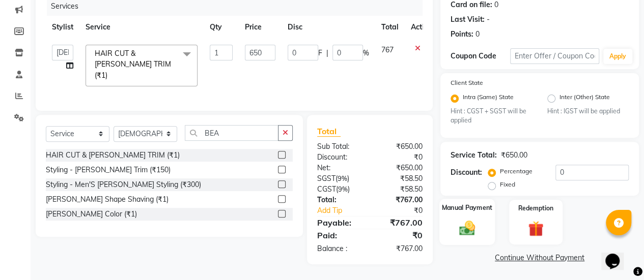
click at [477, 223] on img at bounding box center [467, 228] width 26 height 18
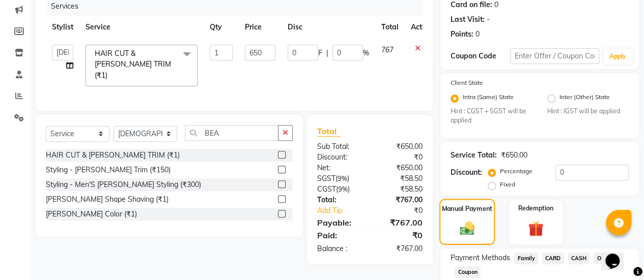
scroll to position [194, 0]
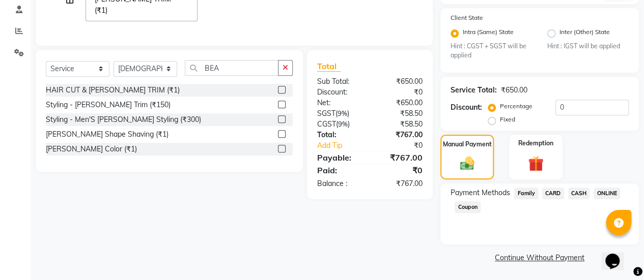
click at [607, 191] on span "ONLINE" at bounding box center [606, 194] width 26 height 12
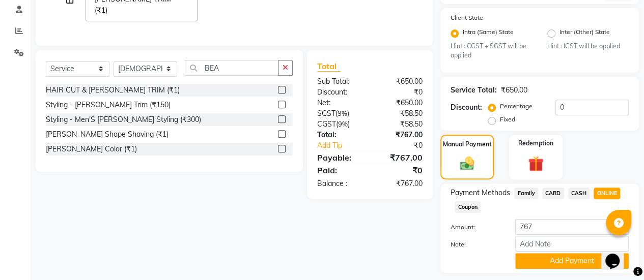
scroll to position [223, 0]
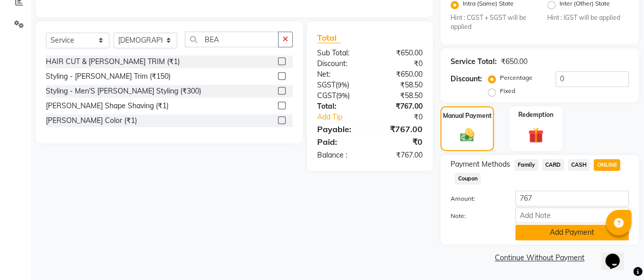
click at [564, 232] on button "Add Payment" at bounding box center [571, 233] width 113 height 16
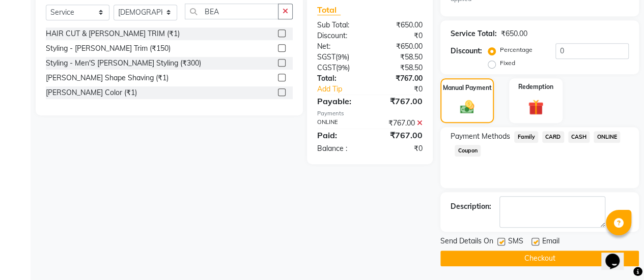
click at [534, 240] on label at bounding box center [535, 242] width 8 height 8
click at [534, 240] on input "checkbox" at bounding box center [534, 242] width 7 height 7
checkbox input "false"
click at [530, 254] on button "Checkout" at bounding box center [539, 259] width 198 height 16
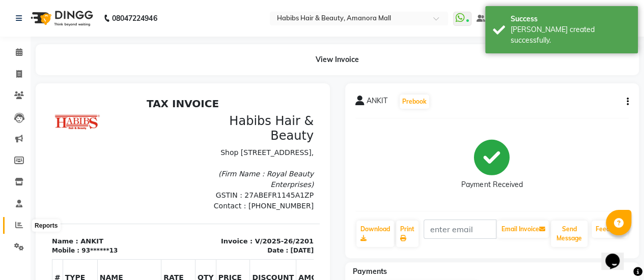
click at [18, 222] on icon at bounding box center [19, 225] width 8 height 8
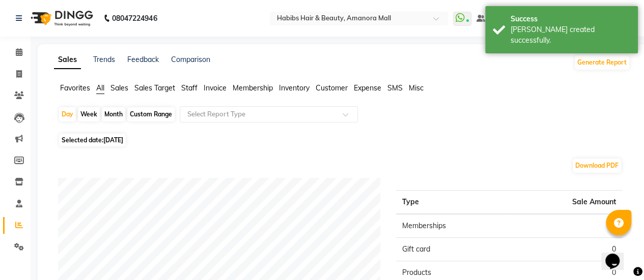
click at [123, 138] on span "[DATE]" at bounding box center [113, 140] width 20 height 8
select select "9"
select select "2025"
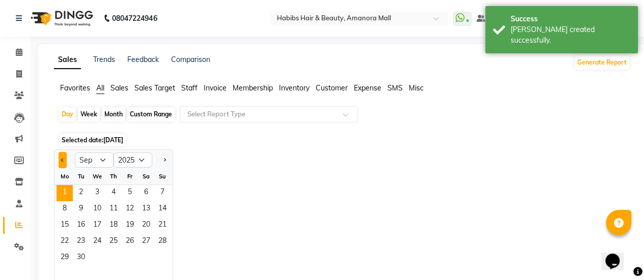
click at [65, 159] on button "Previous month" at bounding box center [63, 160] width 8 height 16
select select "8"
click at [168, 257] on span "31" at bounding box center [162, 258] width 16 height 16
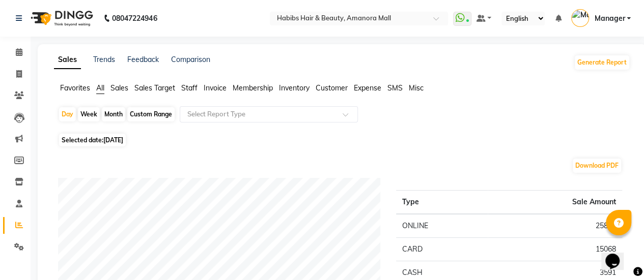
click at [123, 85] on span "Sales" at bounding box center [119, 87] width 18 height 9
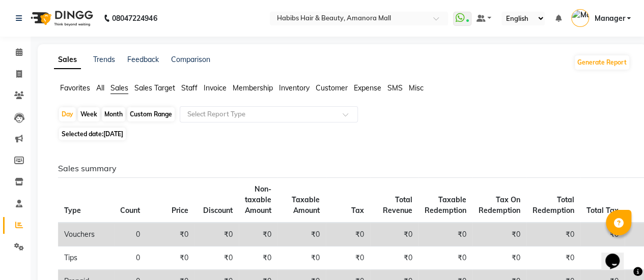
click at [99, 89] on span "All" at bounding box center [100, 87] width 8 height 9
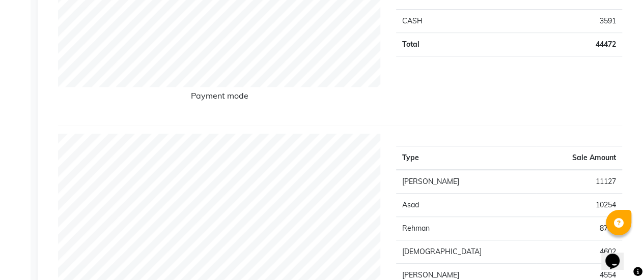
scroll to position [241, 0]
